Goal: Transaction & Acquisition: Purchase product/service

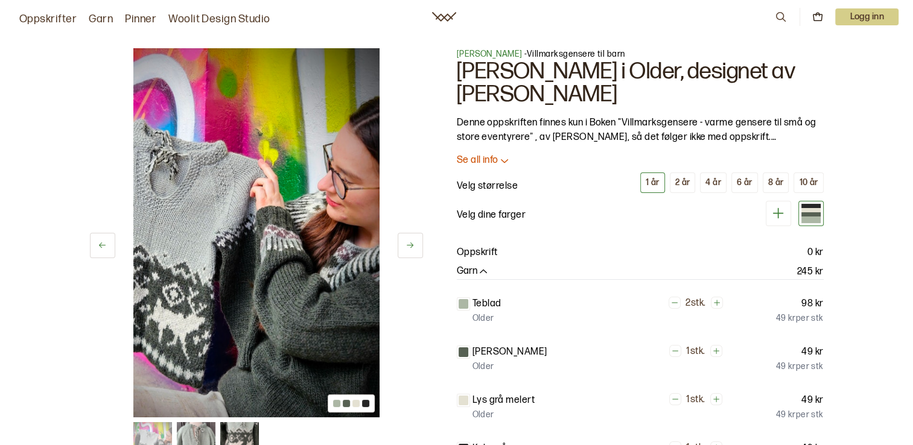
click at [407, 247] on icon at bounding box center [409, 245] width 9 height 9
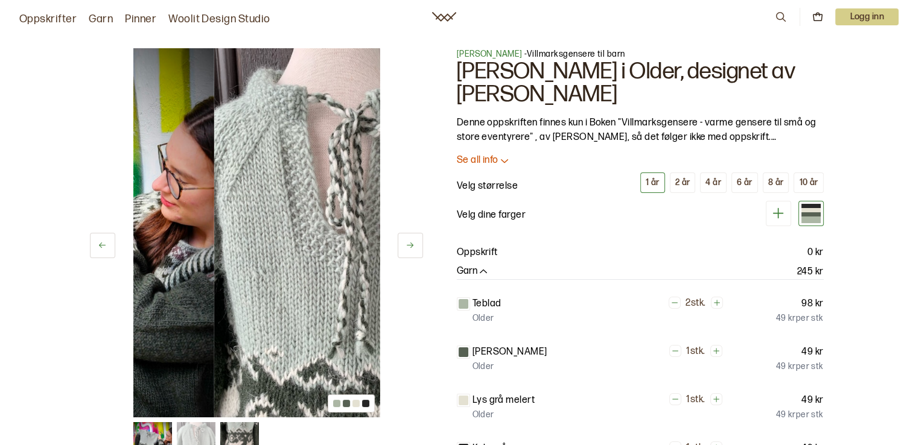
click at [407, 247] on icon at bounding box center [409, 245] width 9 height 9
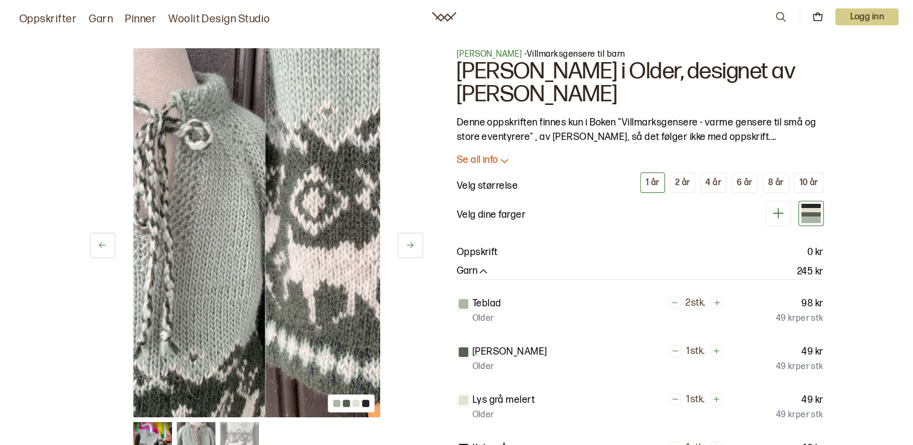
click at [407, 247] on icon at bounding box center [409, 245] width 9 height 9
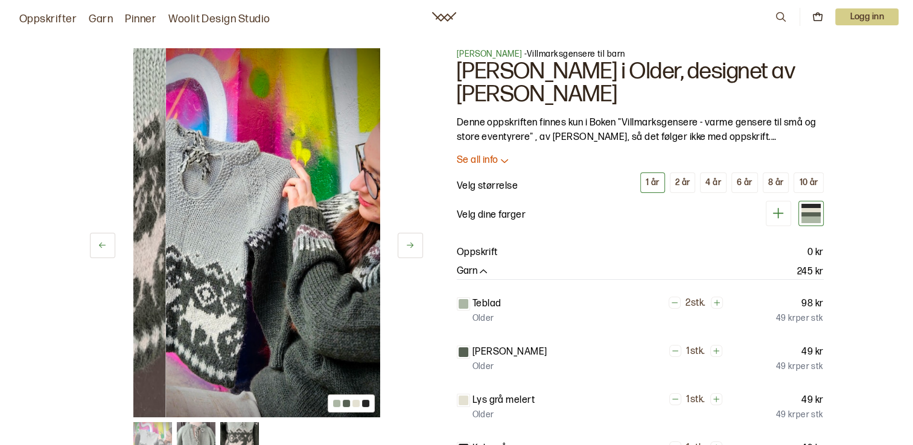
click at [407, 247] on icon at bounding box center [409, 245] width 9 height 9
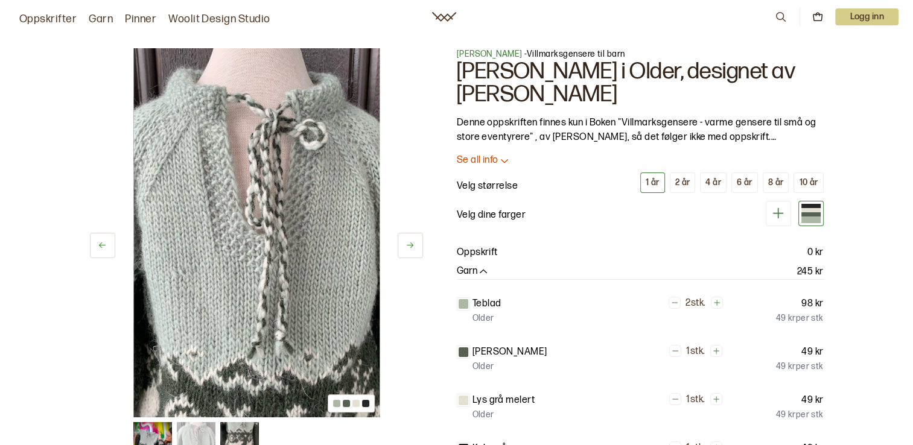
click at [407, 247] on icon at bounding box center [409, 245] width 9 height 9
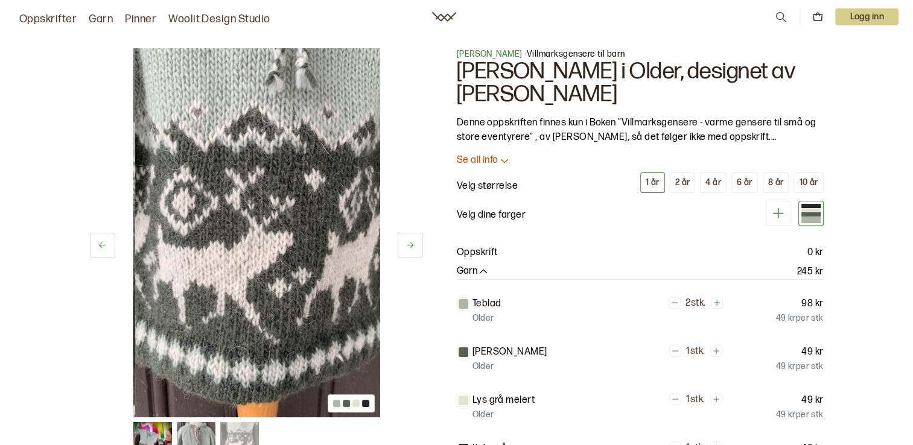
click at [407, 247] on icon at bounding box center [409, 245] width 9 height 9
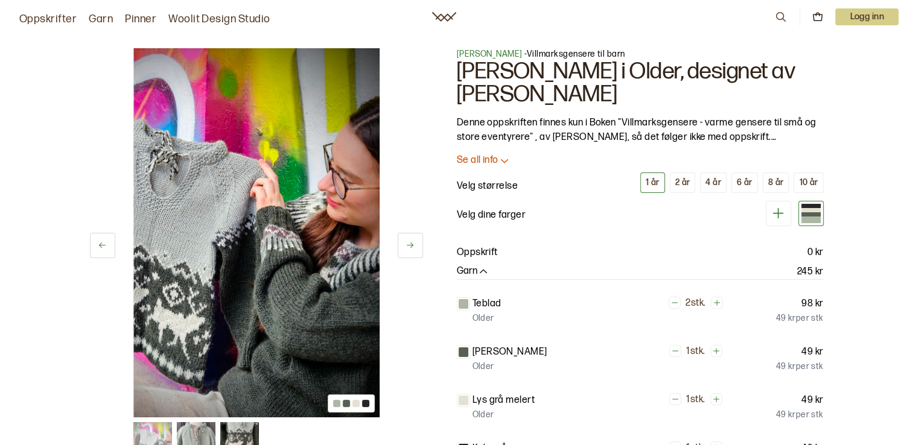
click at [407, 247] on icon at bounding box center [409, 245] width 9 height 9
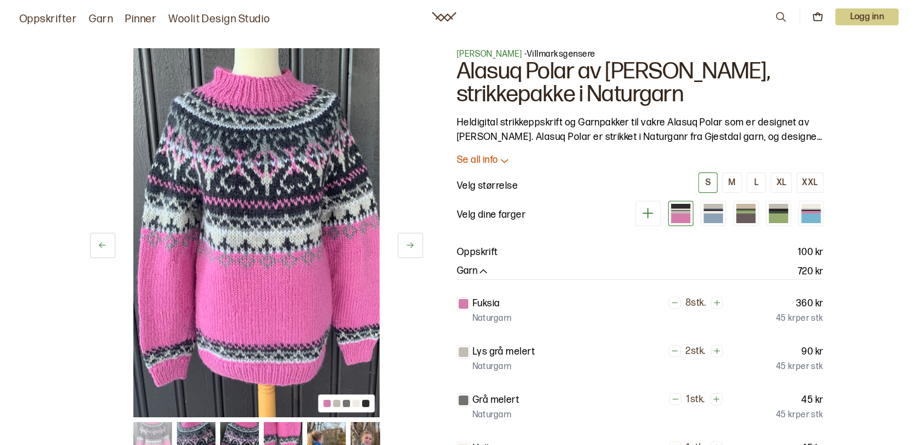
scroll to position [422, 0]
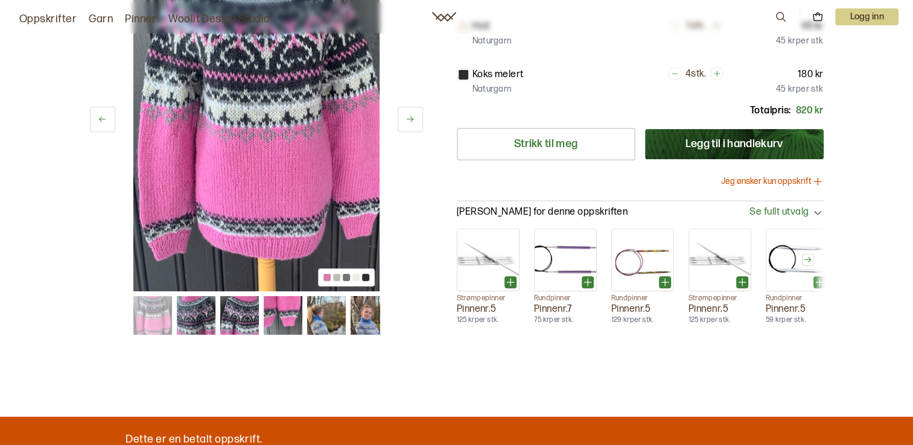
click at [343, 315] on img at bounding box center [326, 315] width 39 height 39
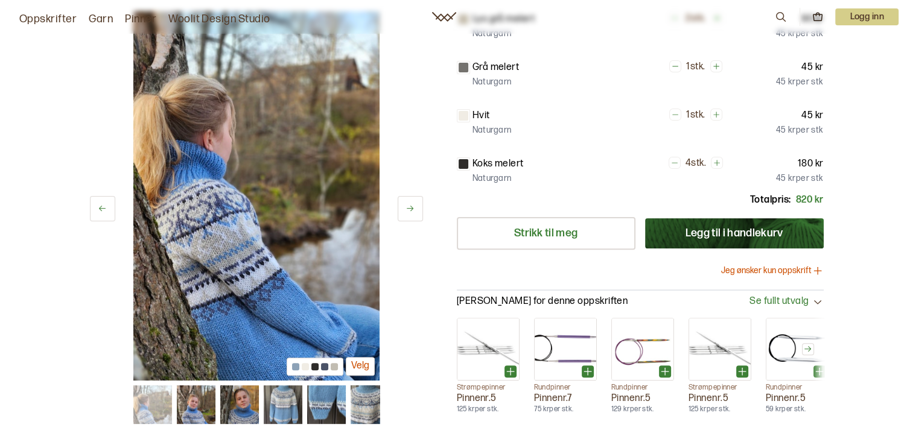
scroll to position [362, 0]
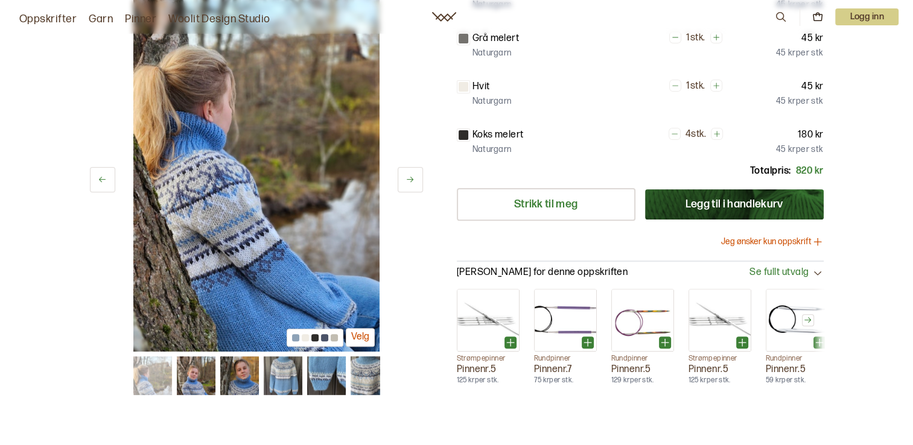
click at [236, 376] on img at bounding box center [239, 375] width 39 height 39
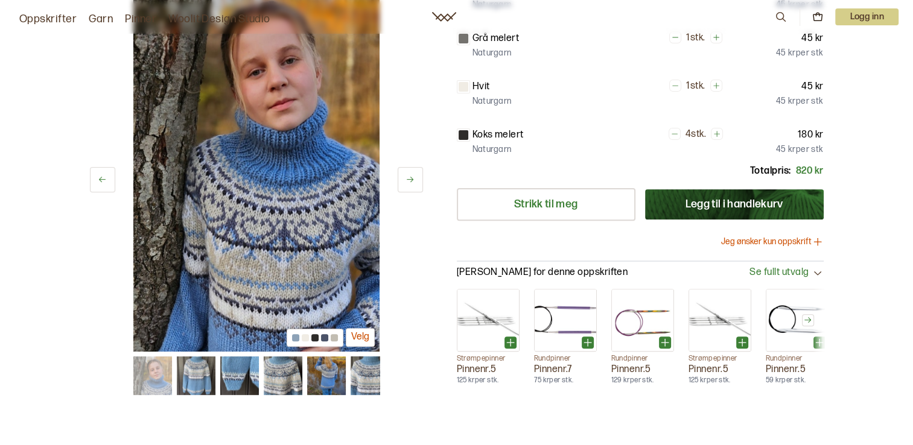
click at [334, 369] on img at bounding box center [325, 375] width 39 height 39
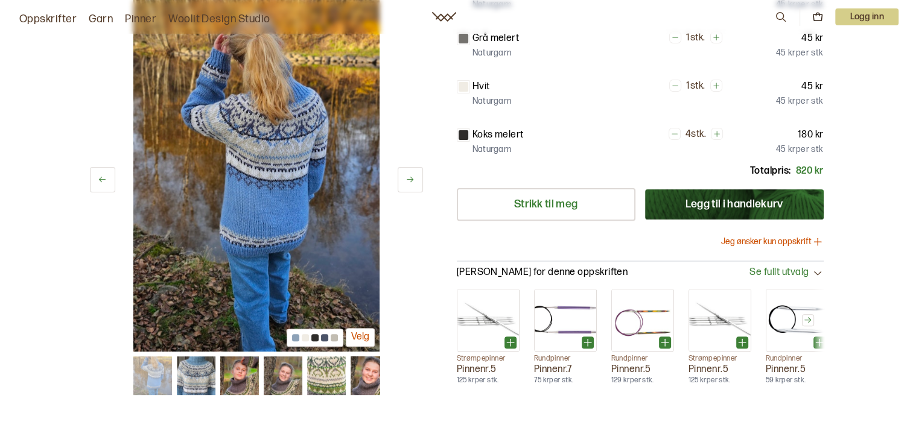
click at [289, 365] on img at bounding box center [282, 375] width 39 height 39
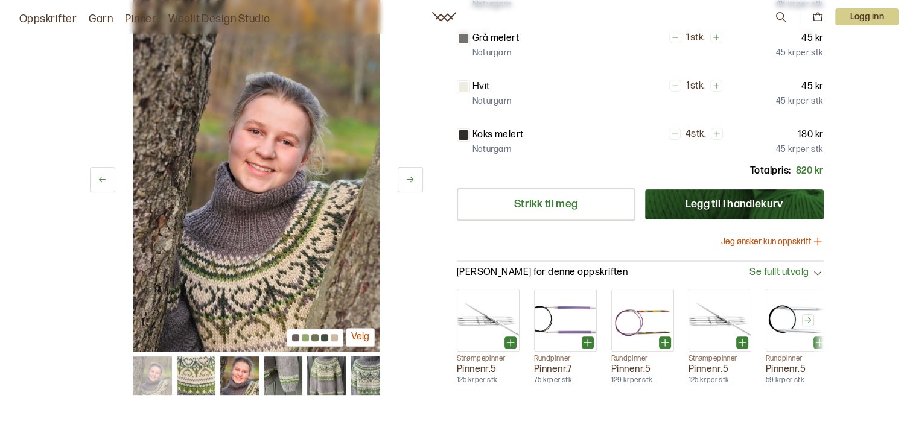
click at [368, 375] on img at bounding box center [369, 375] width 39 height 39
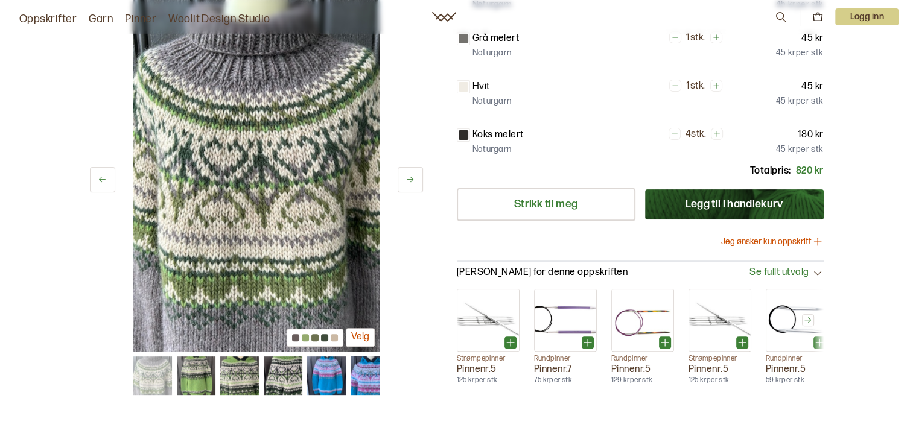
click at [326, 369] on img at bounding box center [326, 375] width 39 height 39
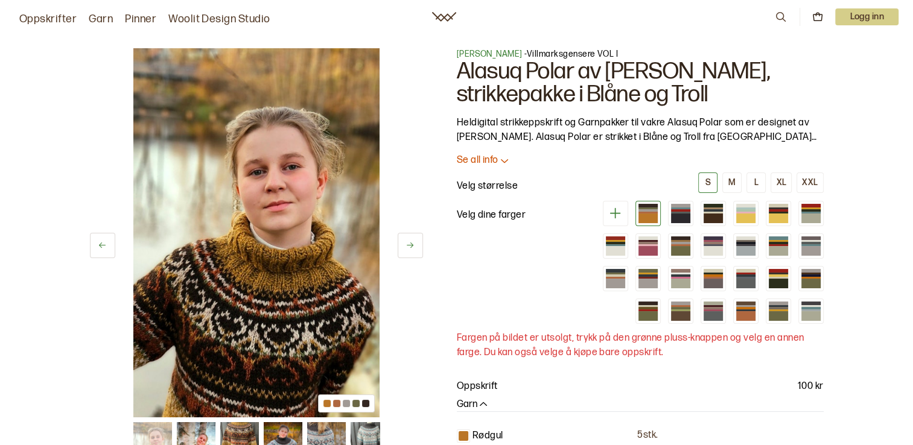
click at [289, 431] on img at bounding box center [283, 441] width 39 height 39
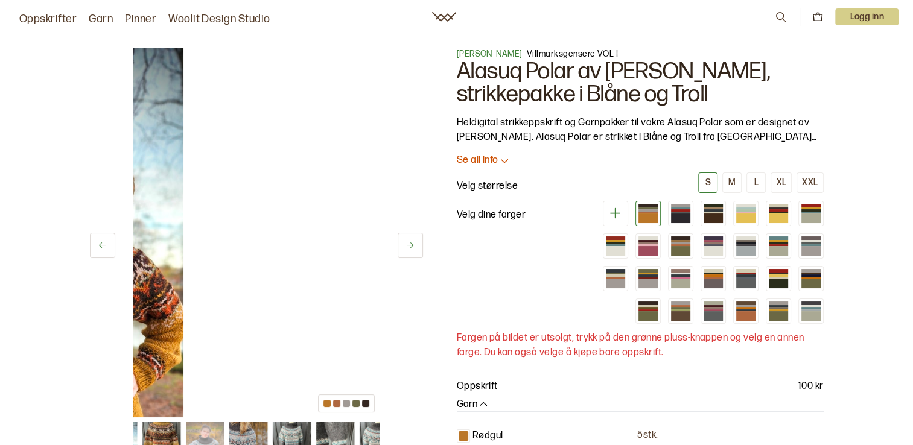
scroll to position [181, 0]
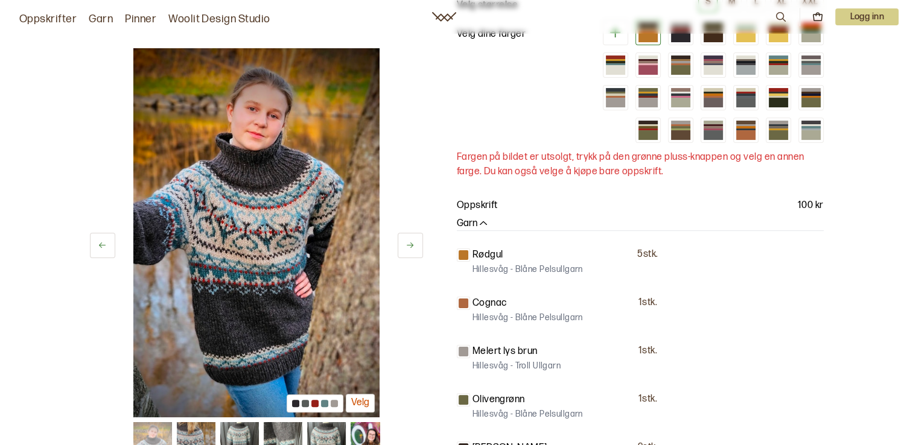
click at [365, 432] on img at bounding box center [369, 441] width 39 height 39
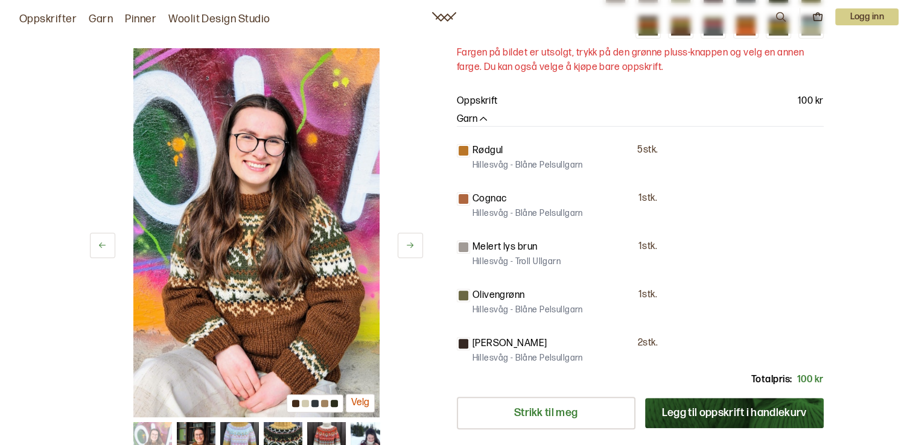
scroll to position [302, 0]
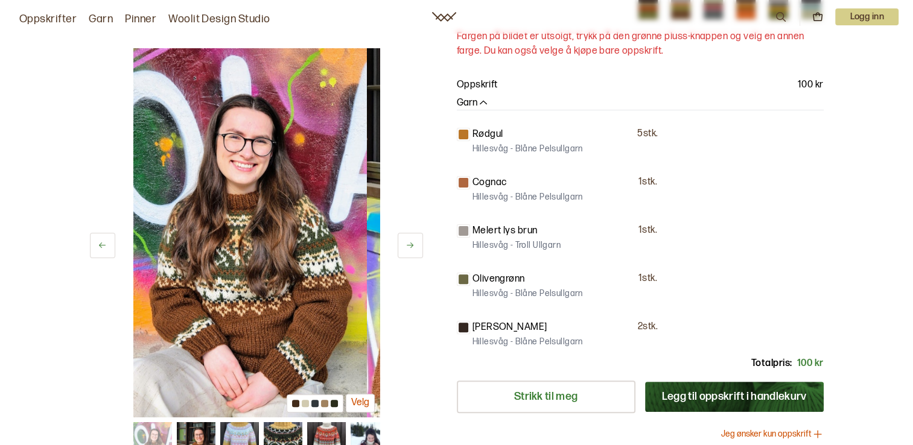
drag, startPoint x: 295, startPoint y: 399, endPoint x: 282, endPoint y: 355, distance: 45.8
click at [282, 355] on div "9 av 38 Velg" at bounding box center [256, 232] width 246 height 369
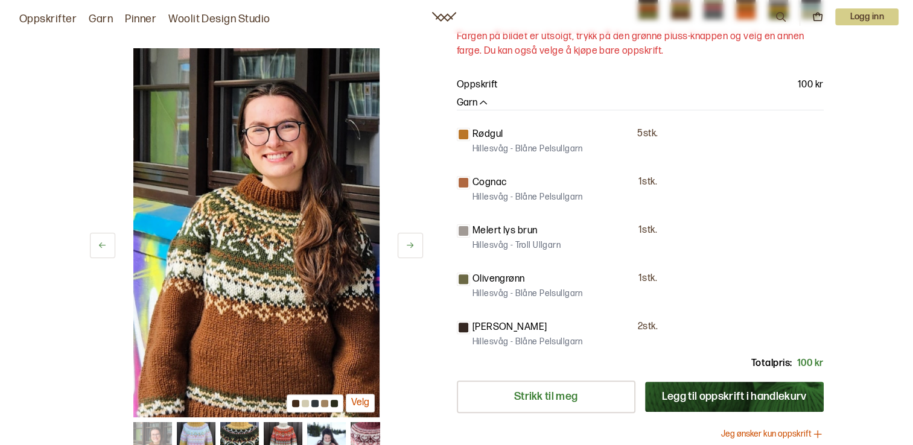
click at [321, 429] on img at bounding box center [325, 441] width 39 height 39
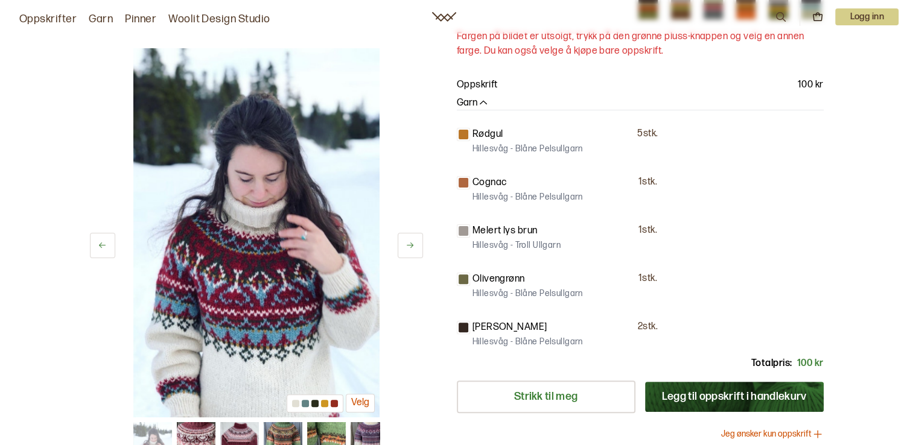
click at [358, 429] on img at bounding box center [369, 441] width 39 height 39
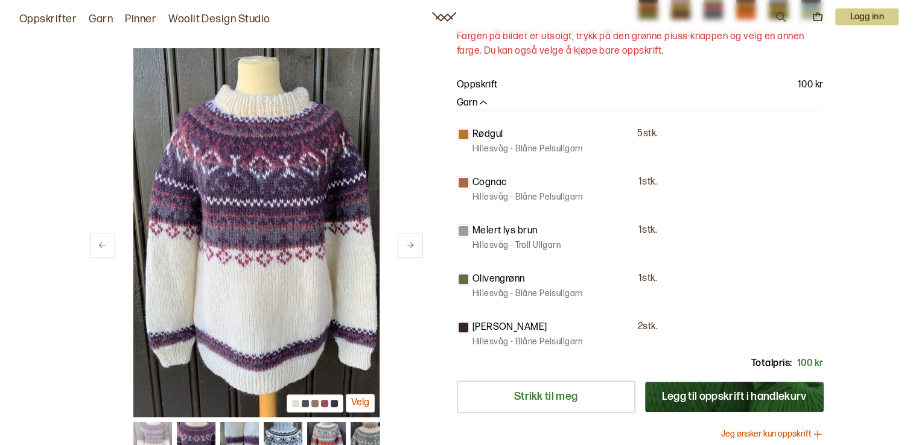
click at [362, 431] on img at bounding box center [369, 441] width 39 height 39
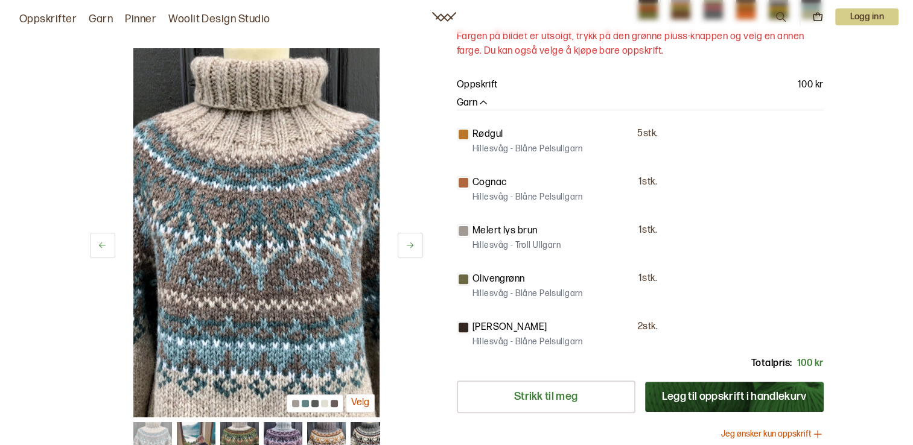
click at [362, 431] on img at bounding box center [369, 441] width 39 height 39
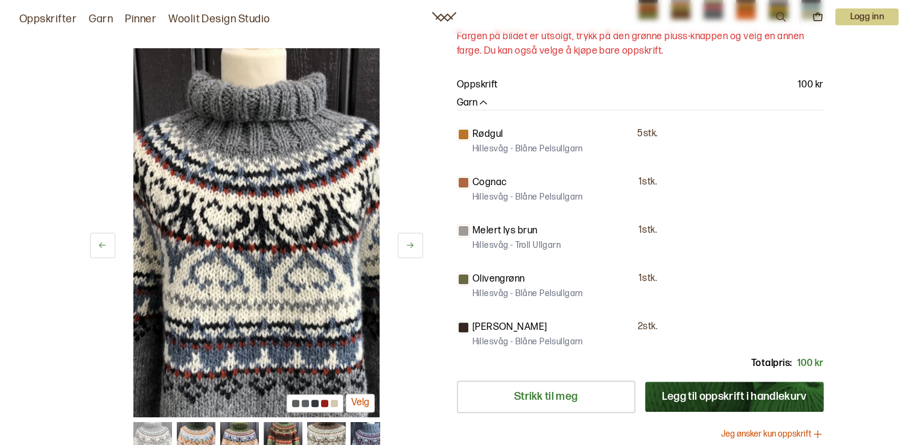
click at [362, 431] on img at bounding box center [369, 441] width 39 height 39
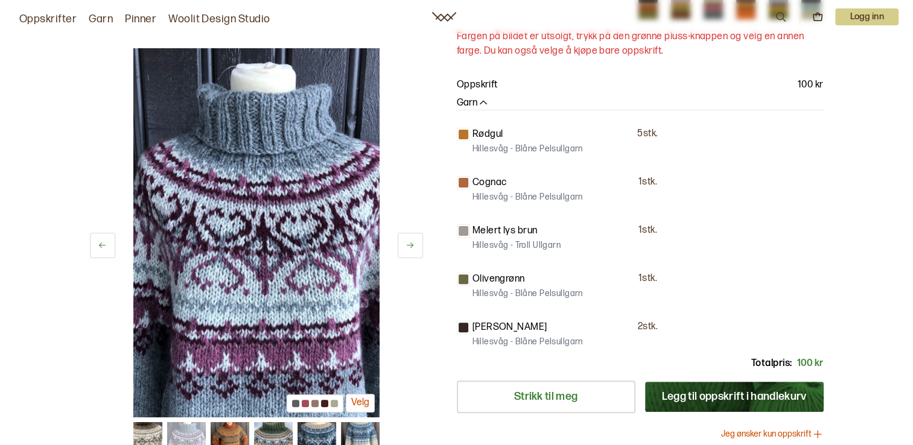
click at [362, 431] on img at bounding box center [359, 441] width 39 height 39
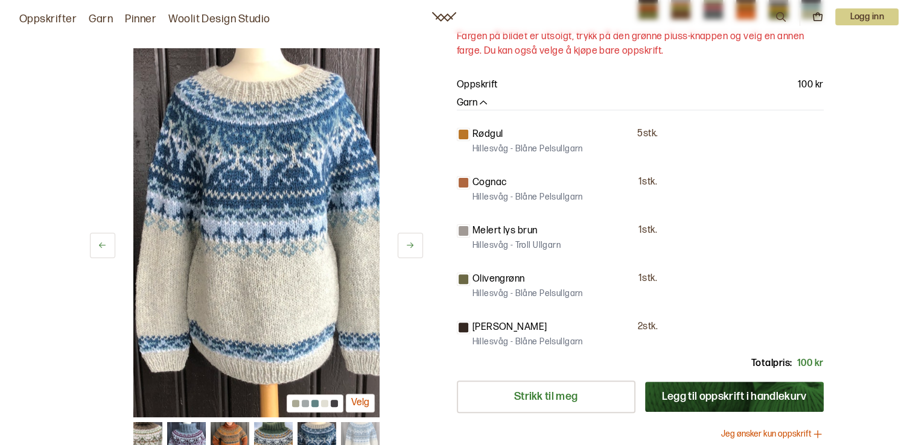
click at [362, 431] on img at bounding box center [359, 441] width 39 height 39
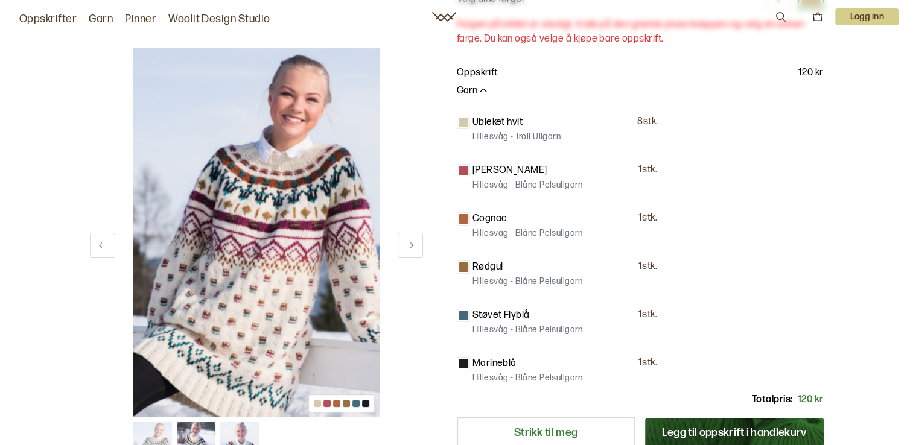
scroll to position [241, 0]
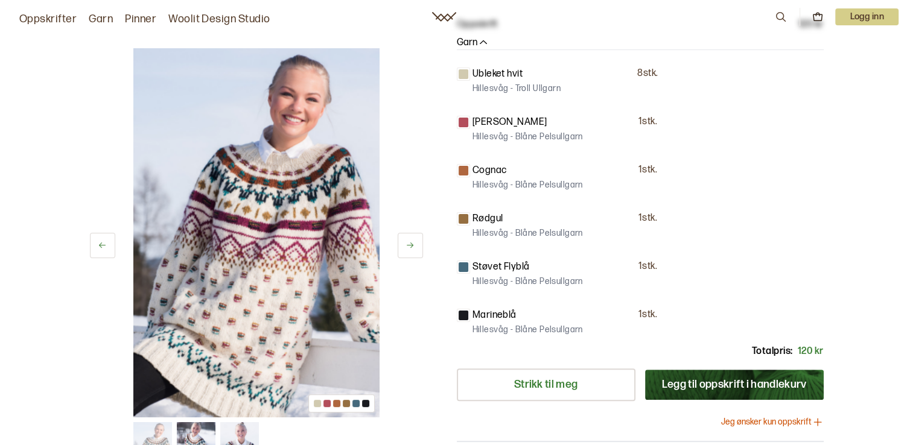
click at [156, 431] on img at bounding box center [152, 441] width 39 height 39
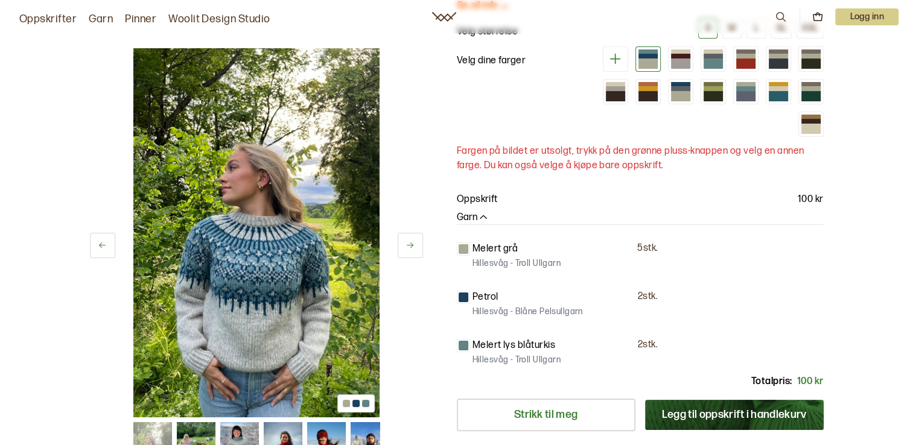
scroll to position [181, 0]
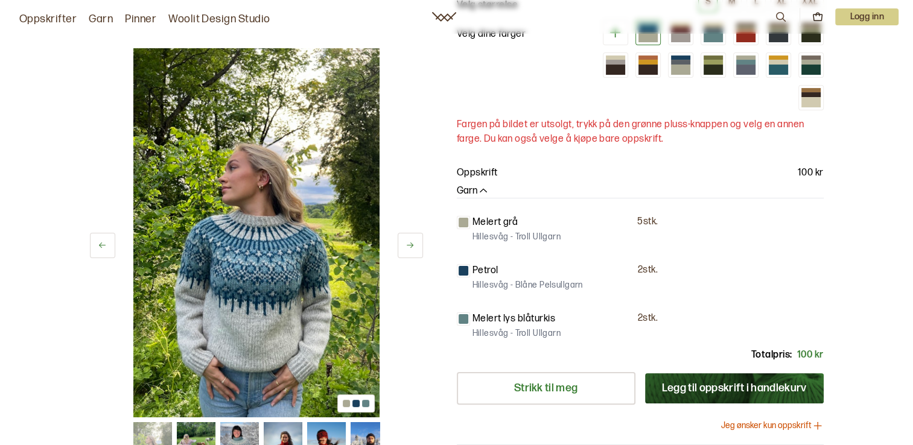
click at [193, 433] on img at bounding box center [196, 441] width 39 height 39
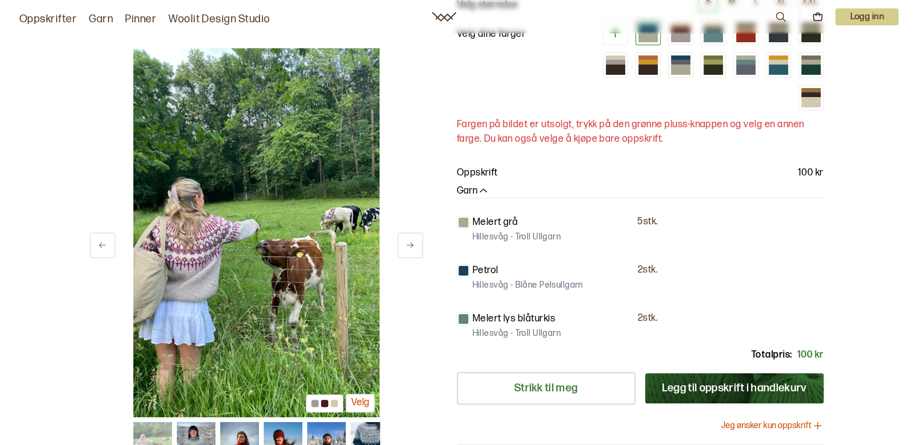
click at [413, 247] on icon at bounding box center [409, 245] width 9 height 9
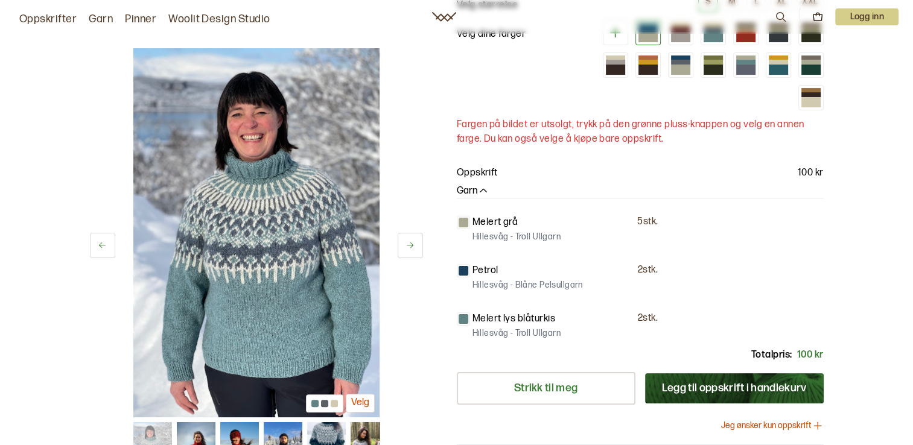
click at [413, 247] on icon at bounding box center [409, 245] width 9 height 9
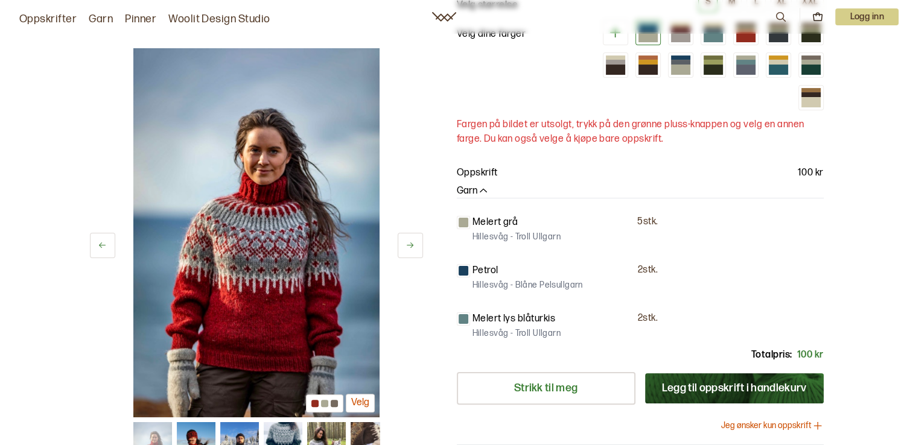
click at [413, 247] on icon at bounding box center [409, 245] width 9 height 9
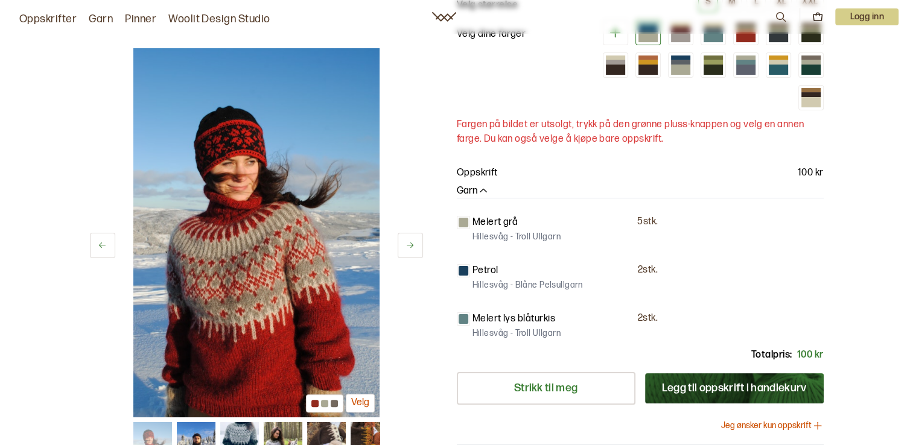
click at [413, 247] on icon at bounding box center [409, 245] width 9 height 9
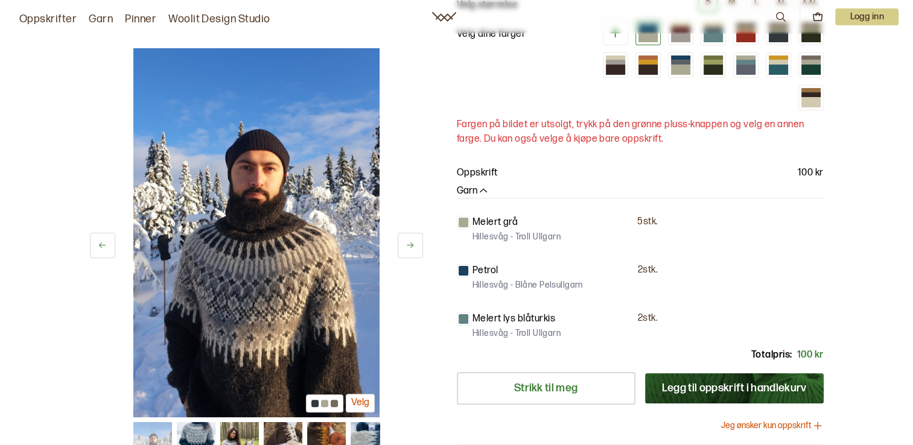
click at [413, 247] on icon at bounding box center [409, 245] width 9 height 9
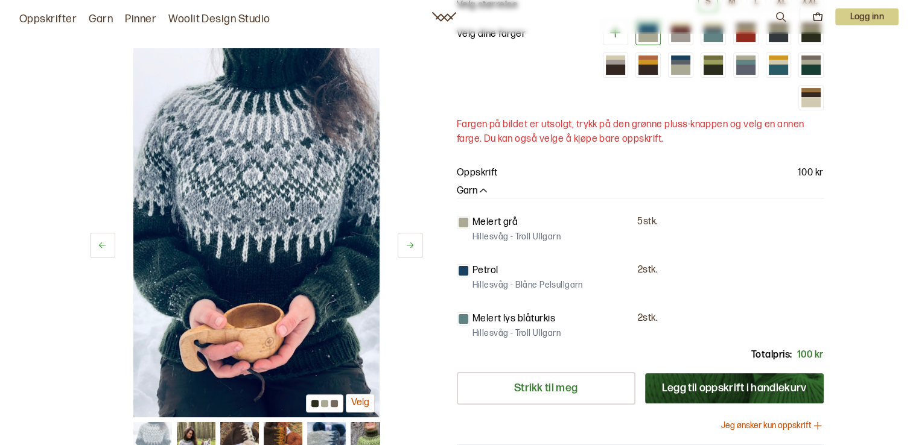
click at [413, 247] on icon at bounding box center [409, 245] width 9 height 9
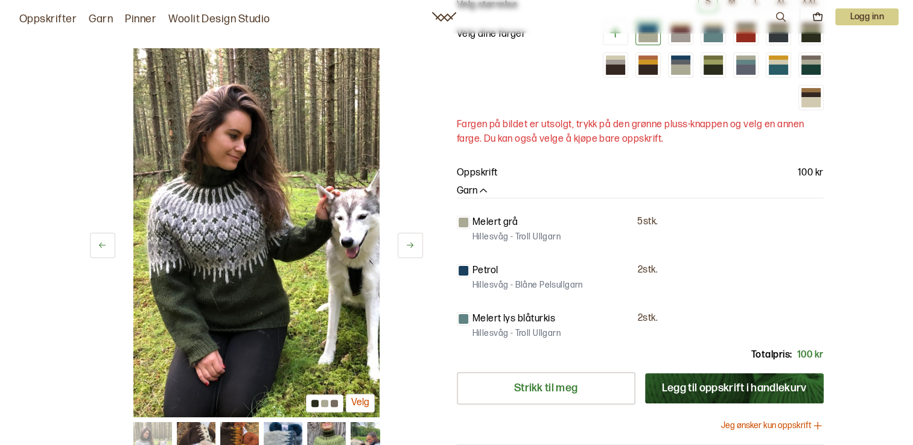
click at [413, 247] on icon at bounding box center [409, 245] width 9 height 9
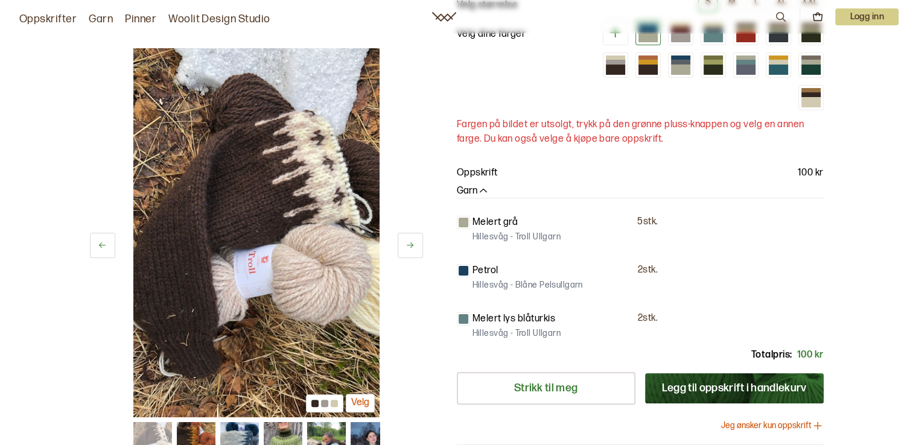
click at [413, 247] on icon at bounding box center [409, 245] width 9 height 9
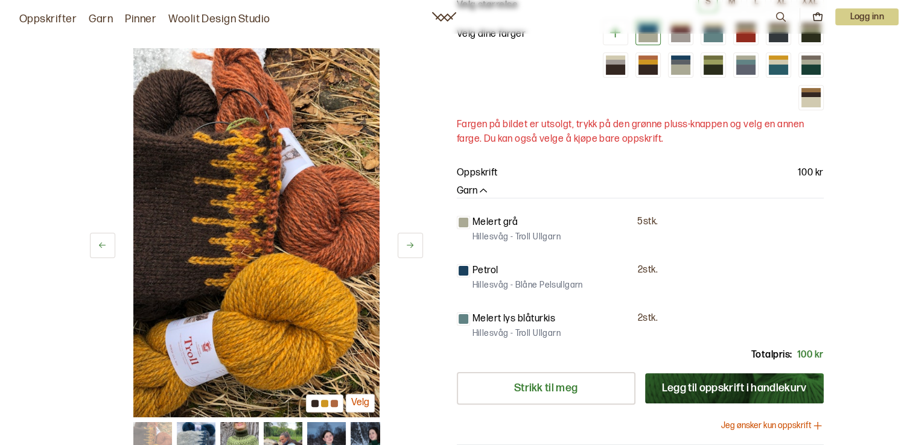
click at [413, 247] on icon at bounding box center [409, 245] width 9 height 9
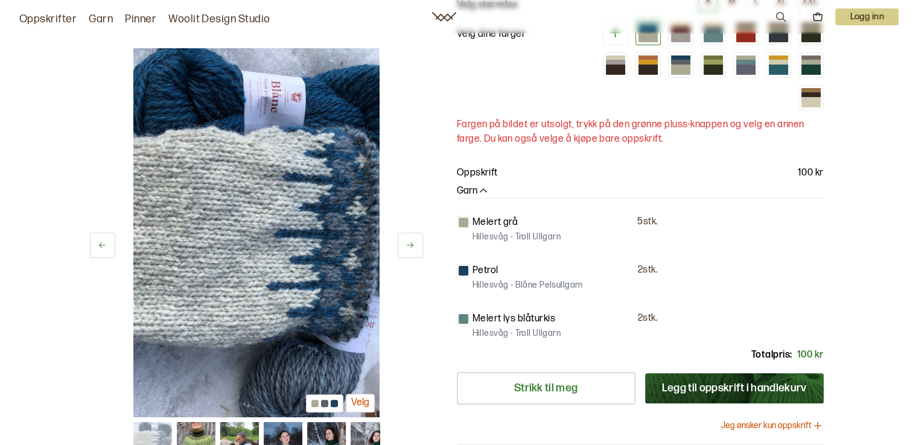
click at [413, 247] on icon at bounding box center [409, 245] width 9 height 9
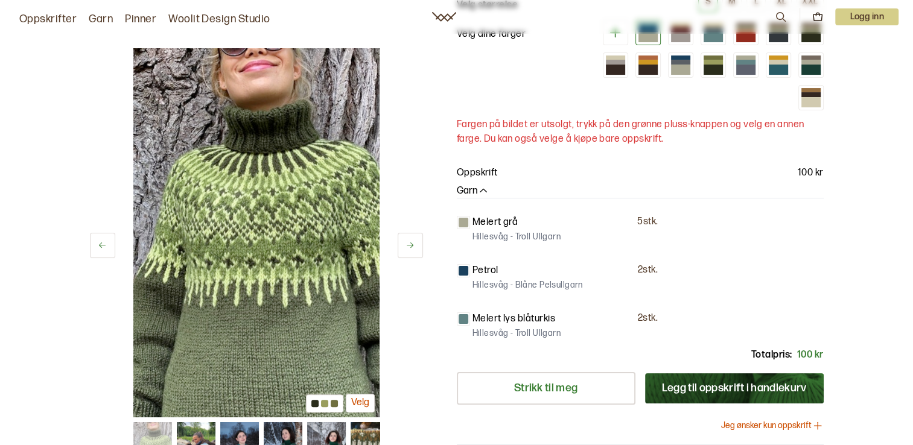
click at [413, 247] on icon at bounding box center [409, 245] width 9 height 9
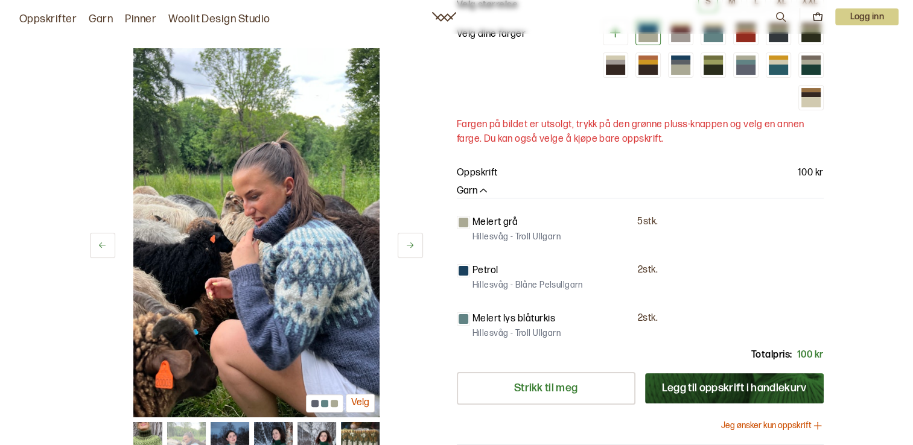
click at [413, 247] on icon at bounding box center [409, 245] width 9 height 9
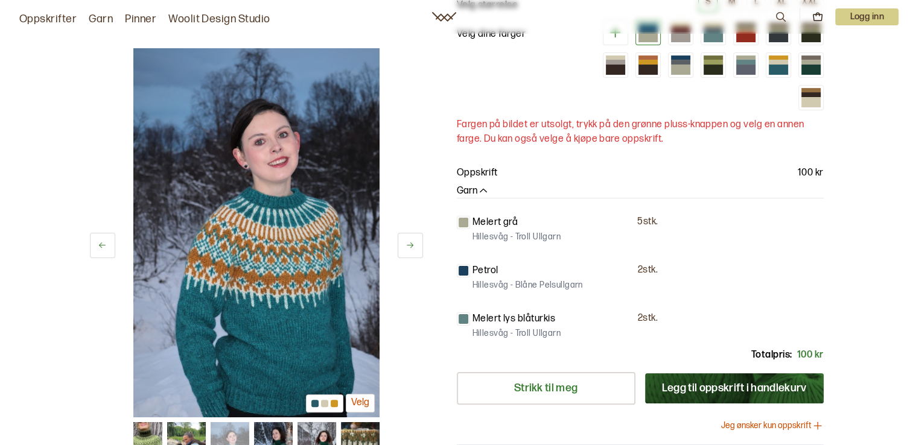
click at [413, 247] on icon at bounding box center [409, 245] width 9 height 9
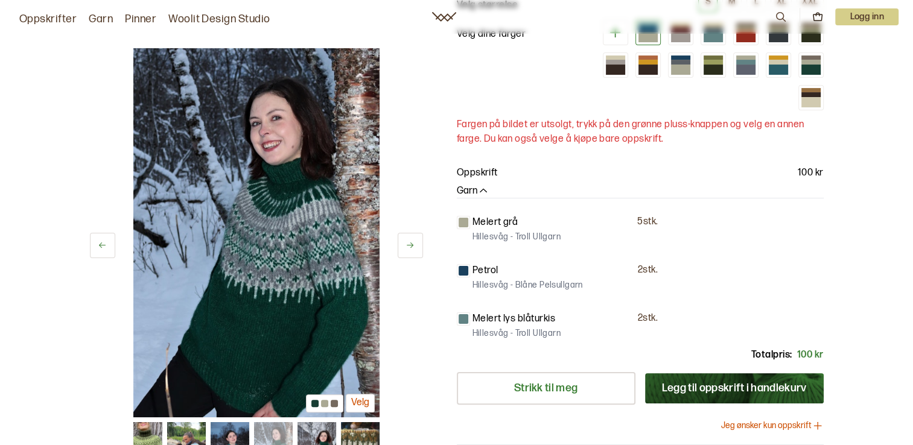
click at [413, 247] on icon at bounding box center [409, 245] width 9 height 9
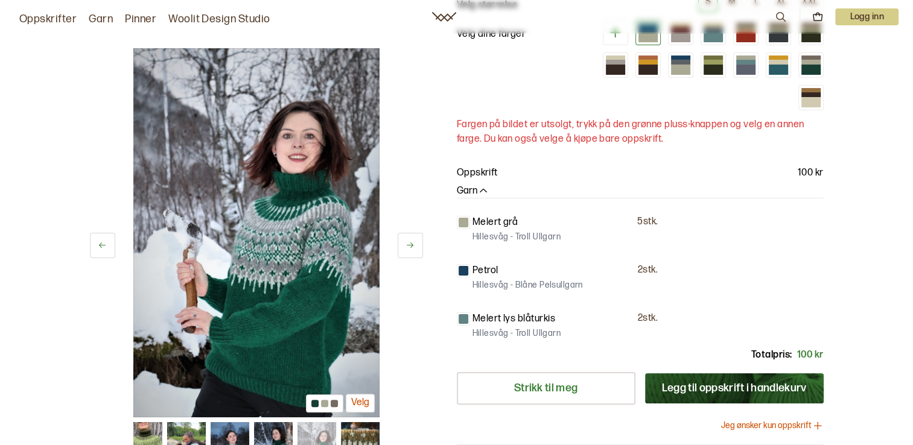
click at [98, 238] on button at bounding box center [102, 245] width 25 height 25
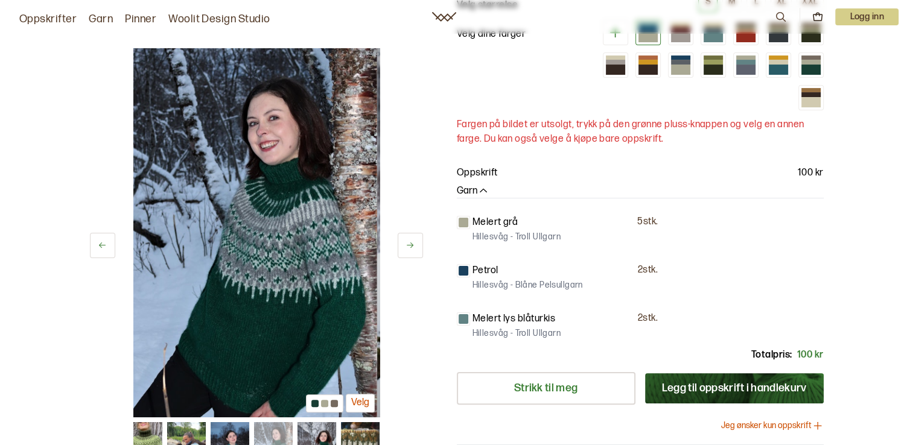
click at [98, 238] on button at bounding box center [102, 245] width 25 height 25
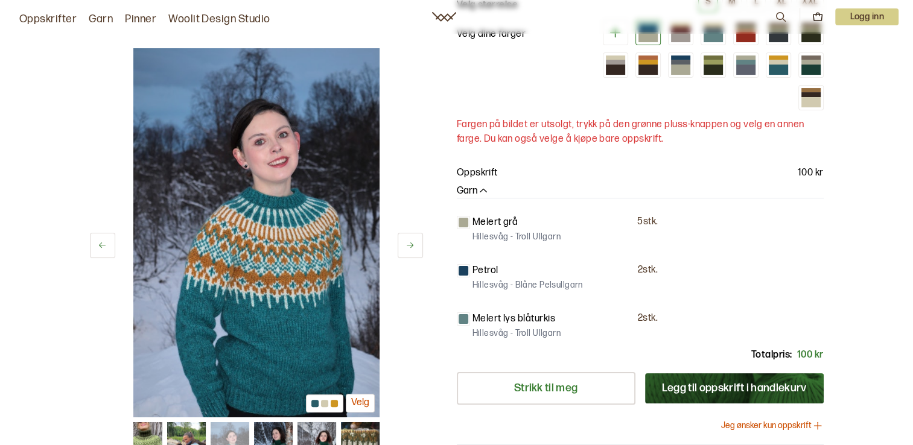
click at [100, 246] on icon at bounding box center [102, 245] width 9 height 9
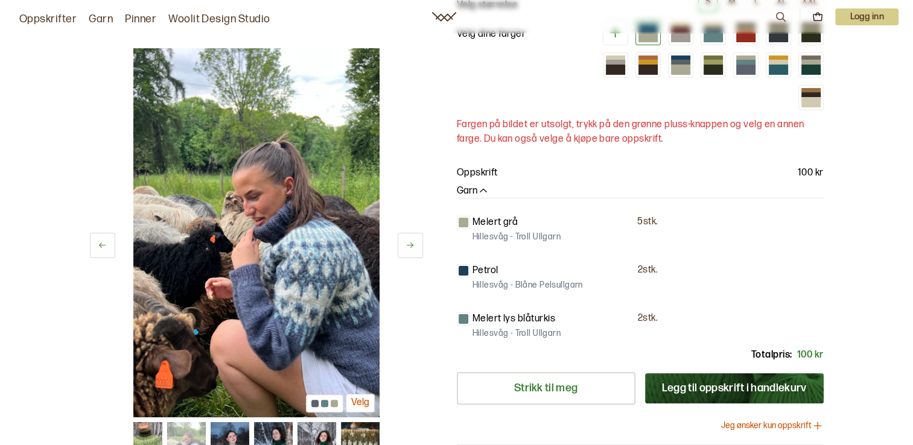
click at [410, 254] on button at bounding box center [409, 245] width 25 height 25
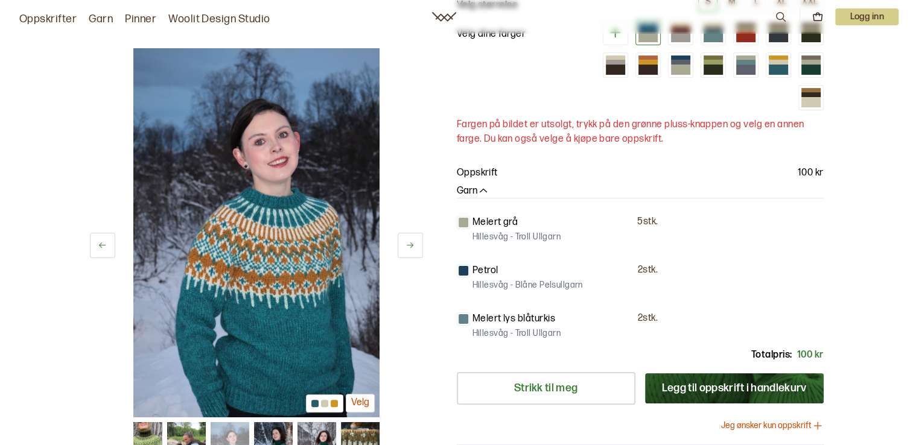
click at [410, 254] on button at bounding box center [409, 245] width 25 height 25
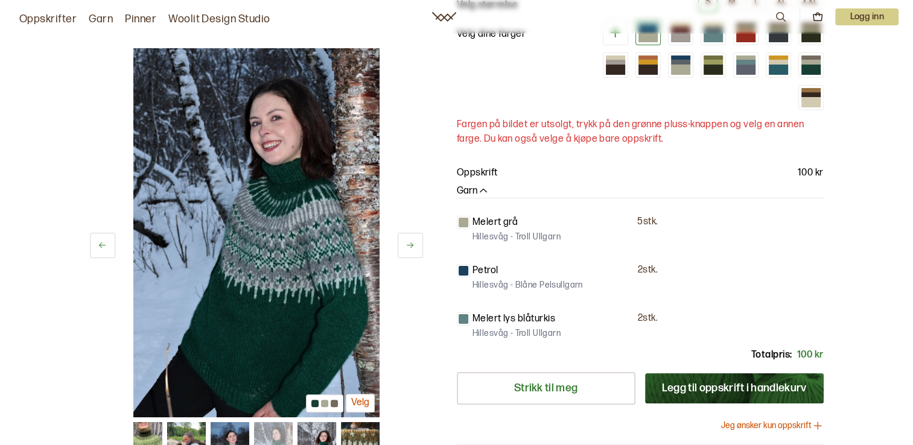
click at [410, 254] on button at bounding box center [409, 245] width 25 height 25
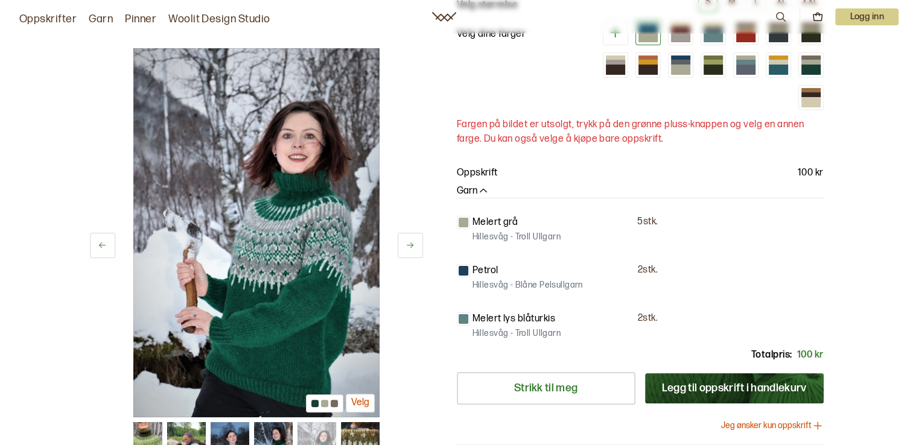
click at [410, 254] on button at bounding box center [409, 245] width 25 height 25
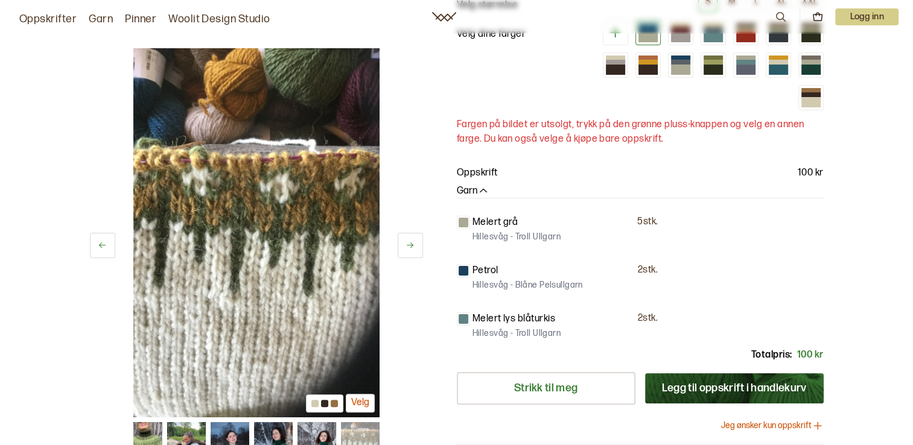
click at [410, 254] on button at bounding box center [409, 245] width 25 height 25
